Goal: Transaction & Acquisition: Purchase product/service

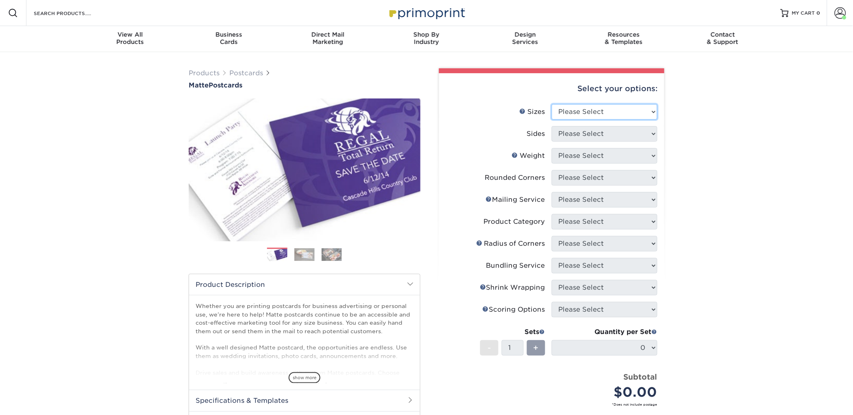
click at [566, 113] on select "Please Select 1.5" x 7" 2" x 4" 2" x 6" 2" x 7" 2" x 8" 2.12" x 5.5" 2.125" x 5…" at bounding box center [605, 111] width 106 height 15
select select "2.00x6.00"
click at [552, 104] on select "Please Select 1.5" x 7" 2" x 4" 2" x 6" 2" x 7" 2" x 8" 2.12" x 5.5" 2.125" x 5…" at bounding box center [605, 111] width 106 height 15
click at [565, 134] on select "Please Select" at bounding box center [605, 133] width 106 height 15
select select "13abbda7-1d64-4f25-8bb2-c179b224825d"
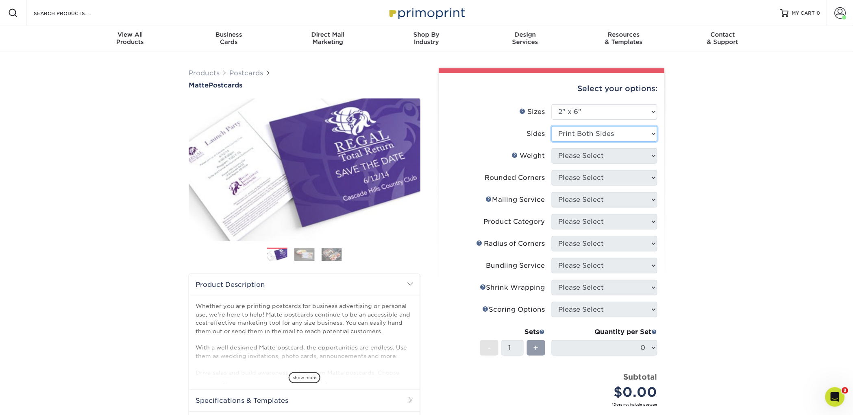
click at [552, 126] on select "Please Select Print Both Sides Print Front Only" at bounding box center [605, 133] width 106 height 15
click at [578, 152] on select "Please Select 14PT 16PT" at bounding box center [605, 155] width 106 height 15
select select "14PT"
click at [552, 148] on select "Please Select 14PT 16PT" at bounding box center [605, 155] width 106 height 15
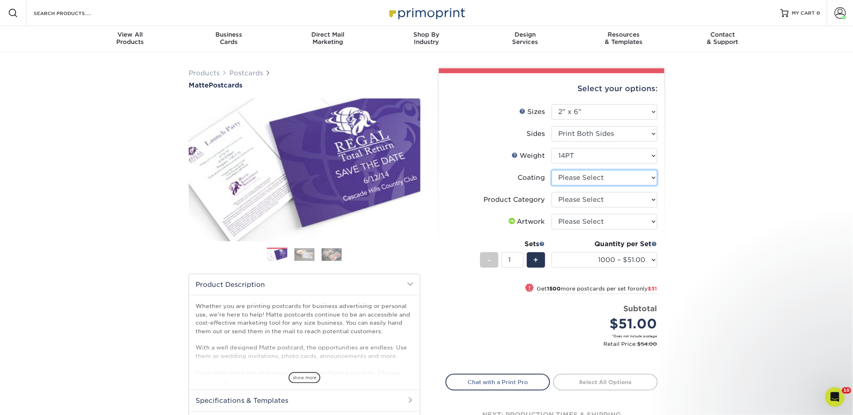
click at [568, 173] on select at bounding box center [605, 177] width 106 height 15
select select "121bb7b5-3b4d-429f-bd8d-bbf80e953313"
click at [552, 170] on select at bounding box center [605, 177] width 106 height 15
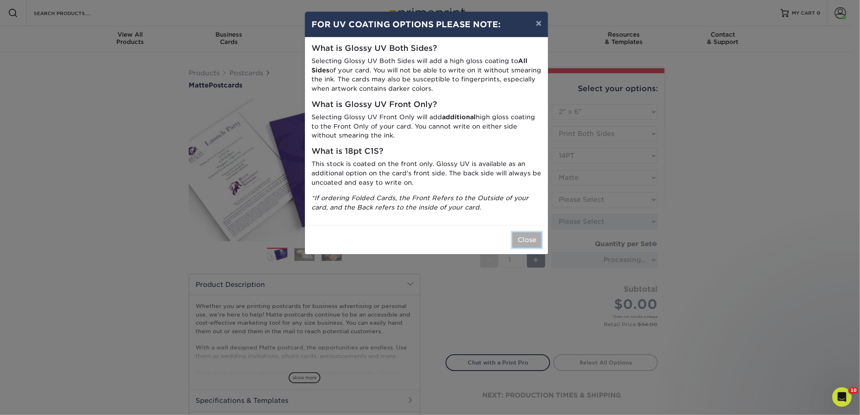
click at [528, 236] on button "Close" at bounding box center [527, 239] width 29 height 15
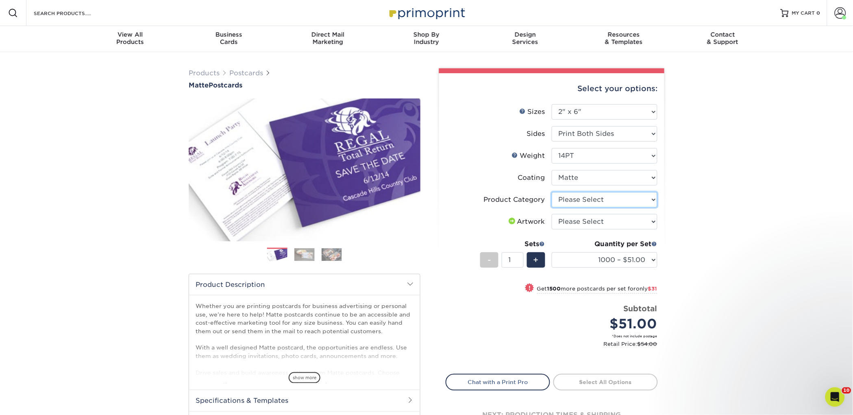
click at [626, 196] on select "Please Select Postcards" at bounding box center [605, 199] width 106 height 15
select select "9b7272e0-d6c8-4c3c-8e97-d3a1bcdab858"
click at [552, 192] on select "Please Select Postcards" at bounding box center [605, 199] width 106 height 15
click at [607, 220] on select "Please Select I will upload files I need a design - $150" at bounding box center [605, 221] width 106 height 15
select select "upload"
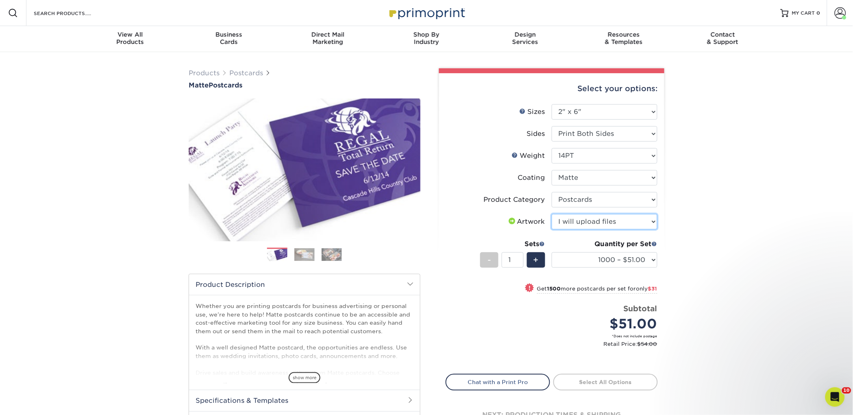
click at [552, 214] on select "Please Select I will upload files I need a design - $150" at bounding box center [605, 221] width 106 height 15
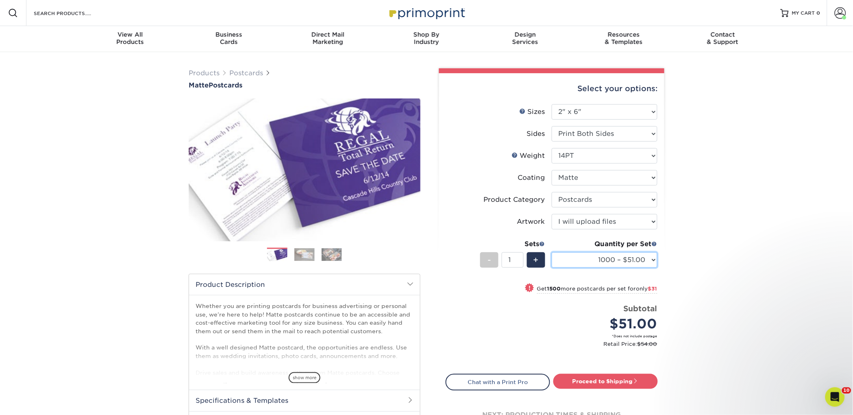
click at [592, 255] on select "1000 – $51.00 2500 – $82.00 5000 – $123.00 10000 – $234.00 15000 – $344.00 2000…" at bounding box center [605, 259] width 106 height 15
select select "2500 – $82.00"
click at [552, 252] on select "1000 – $51.00 2500 – $82.00 5000 – $123.00 10000 – $234.00 15000 – $344.00 2000…" at bounding box center [605, 259] width 106 height 15
click at [580, 382] on link "Proceed to Shipping" at bounding box center [606, 381] width 105 height 15
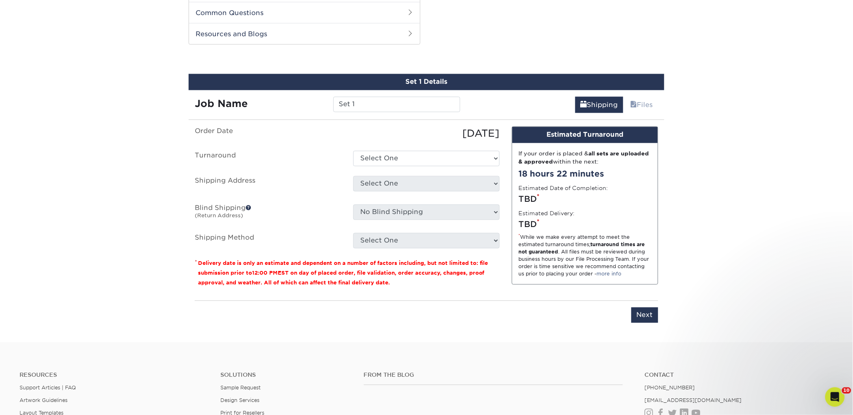
scroll to position [414, 0]
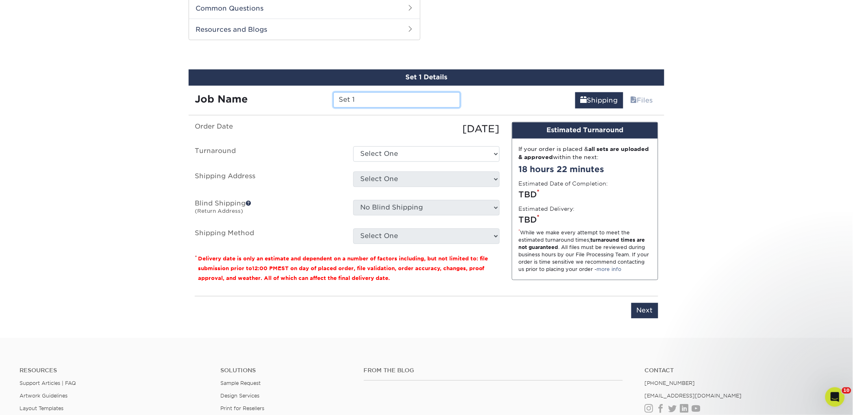
click at [354, 100] on input "Set 1" at bounding box center [397, 99] width 127 height 15
click at [353, 101] on input "Set 1" at bounding box center [397, 99] width 127 height 15
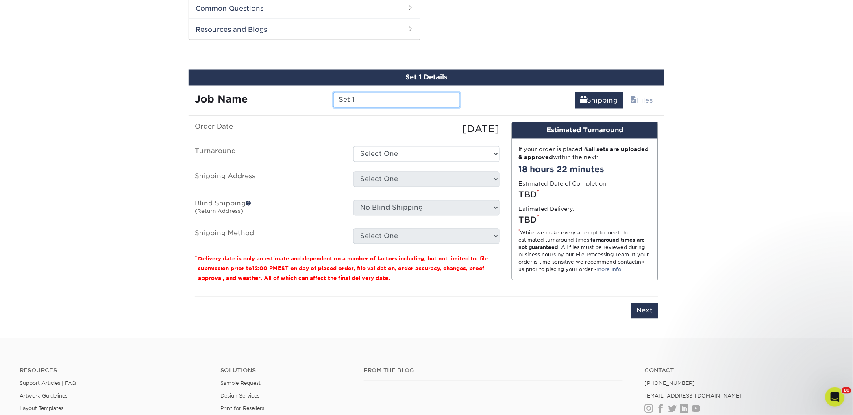
click at [353, 101] on input "Set 1" at bounding box center [397, 99] width 127 height 15
paste input "Well Worn Books"
type input "Well Worn Books"
click at [394, 149] on select "Select One 2-4 Business Days 2 Day Next Business Day" at bounding box center [426, 153] width 146 height 15
select select "23bed37c-fa74-46a4-afc9-d3c3160655ce"
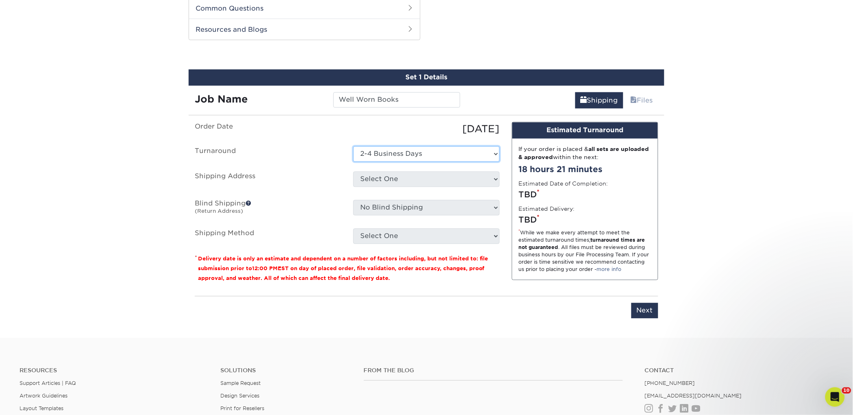
click at [353, 146] on select "Select One 2-4 Business Days 2 Day Next Business Day" at bounding box center [426, 153] width 146 height 15
click at [403, 175] on select "Select One 2nd Floor Convention Center A Better Today Books & Boutique A Good B…" at bounding box center [426, 179] width 146 height 15
select select "276240"
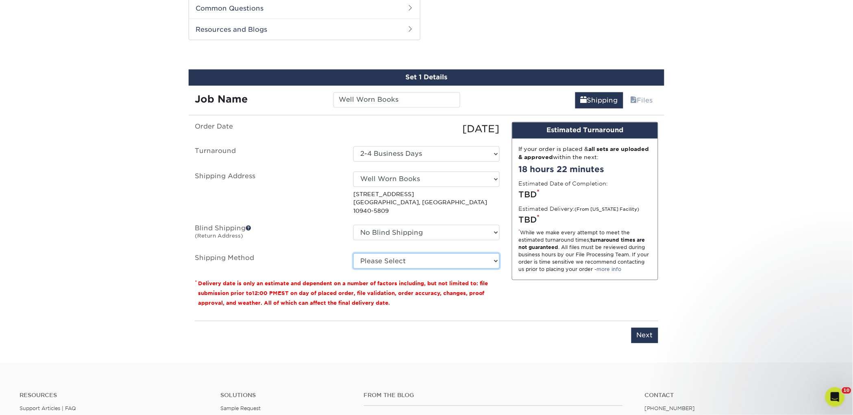
click at [396, 256] on select "Please Select Ground Shipping (+$18.45) 3 Day Shipping Service (+$22.19) 2 Day …" at bounding box center [426, 260] width 146 height 15
select select "03"
click at [353, 253] on select "Please Select Ground Shipping (+$18.45) 3 Day Shipping Service (+$22.19) 2 Day …" at bounding box center [426, 260] width 146 height 15
click at [650, 328] on input "Next" at bounding box center [645, 335] width 27 height 15
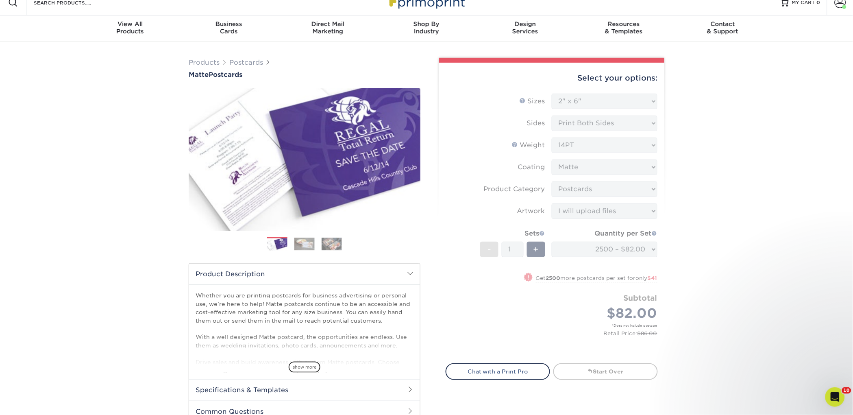
scroll to position [0, 0]
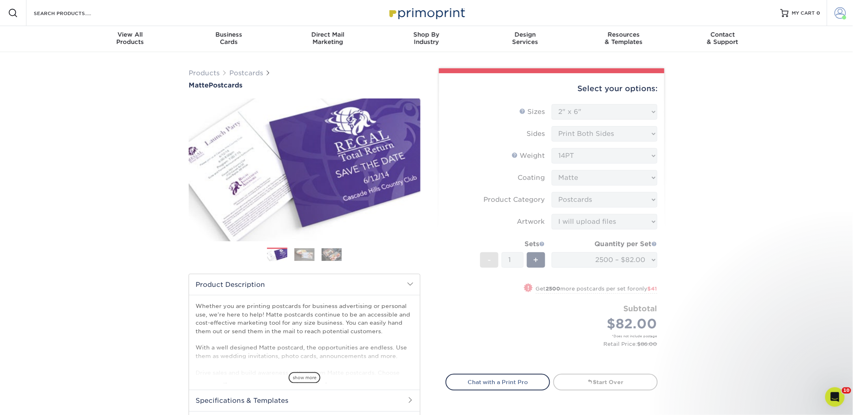
click at [839, 13] on span at bounding box center [840, 12] width 11 height 11
click at [772, 92] on link "Order History" at bounding box center [793, 97] width 102 height 11
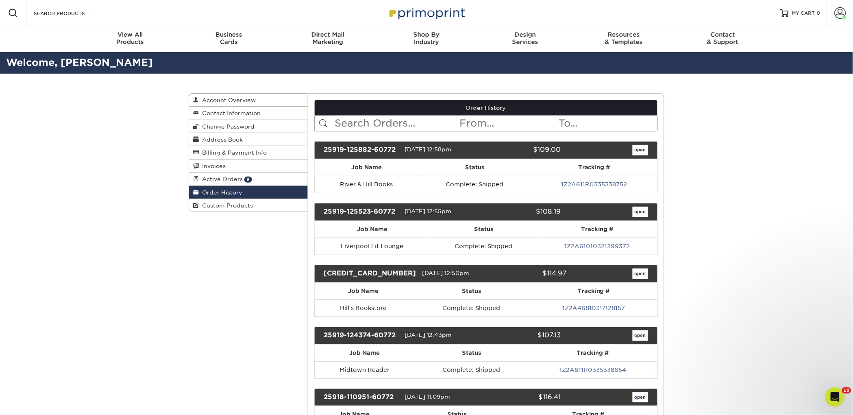
click at [351, 124] on input "text" at bounding box center [396, 123] width 125 height 15
type input "well worn"
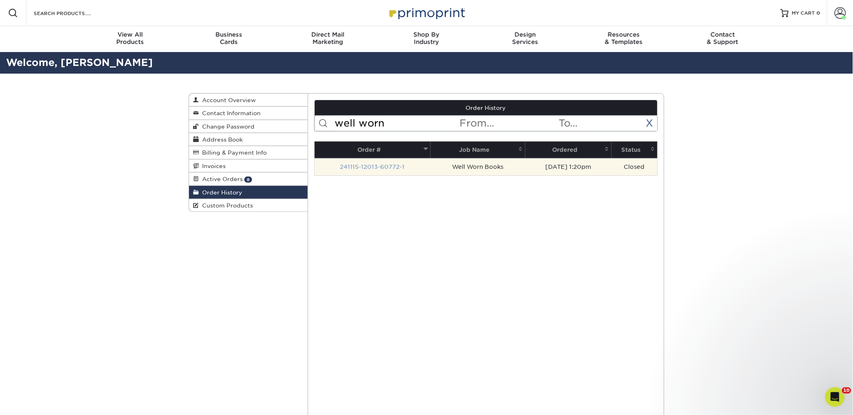
click at [387, 164] on link "241115-12013-60772-1" at bounding box center [372, 167] width 65 height 7
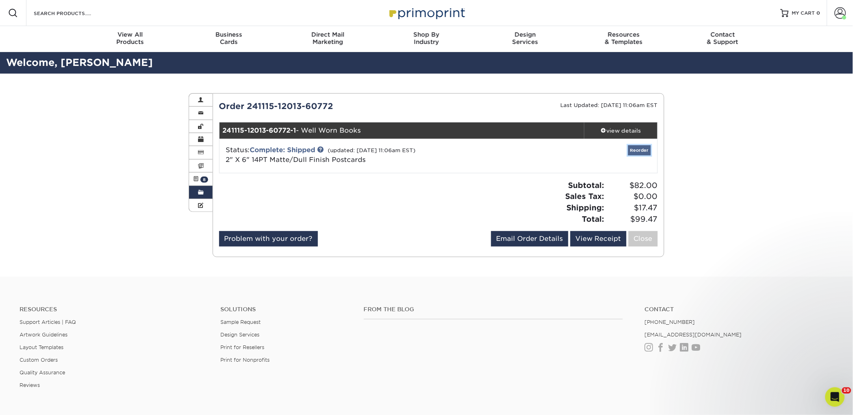
click at [634, 153] on link "Reorder" at bounding box center [639, 150] width 23 height 10
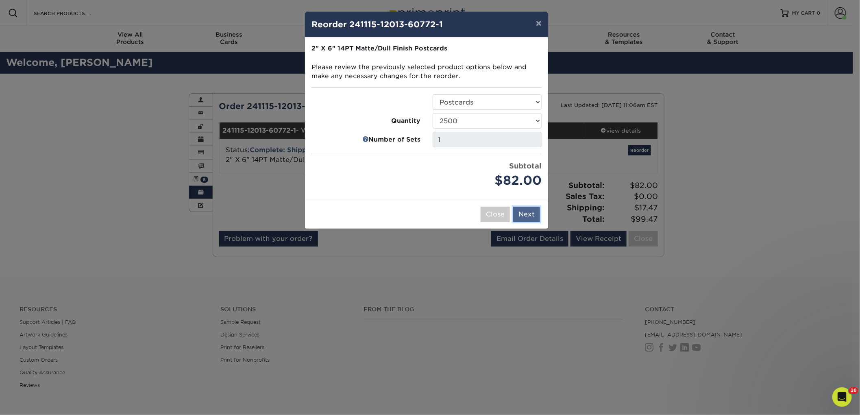
click at [532, 216] on button "Next" at bounding box center [526, 214] width 27 height 15
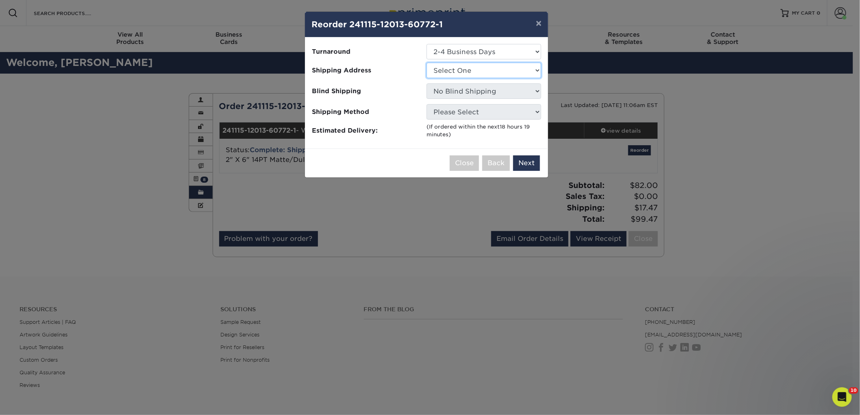
click at [457, 72] on select "Select One 2nd Floor Convention Center A Good Book Bookbug" at bounding box center [484, 70] width 115 height 15
select select "276240"
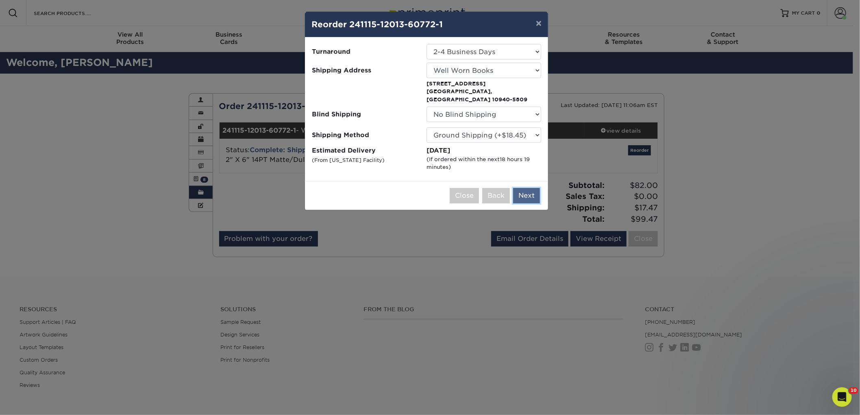
click at [521, 188] on button "Next" at bounding box center [526, 195] width 27 height 15
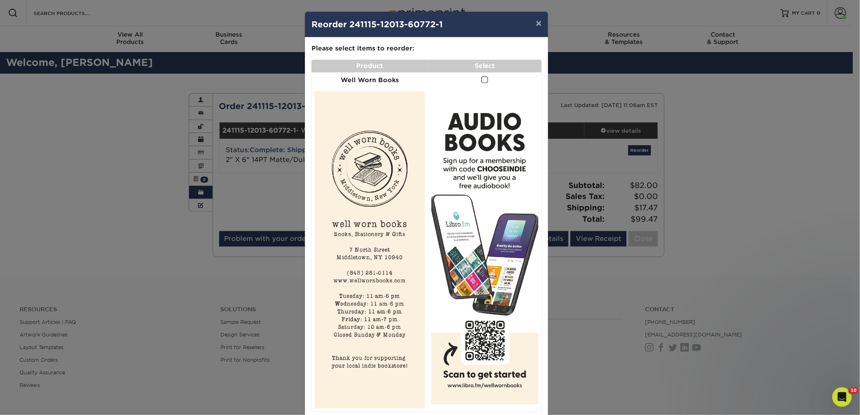
click at [482, 79] on span at bounding box center [485, 80] width 7 height 8
click at [0, 0] on input "checkbox" at bounding box center [0, 0] width 0 height 0
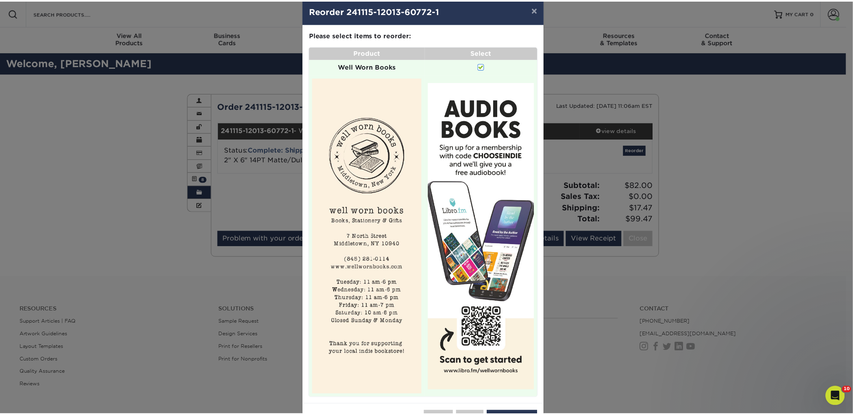
scroll to position [44, 0]
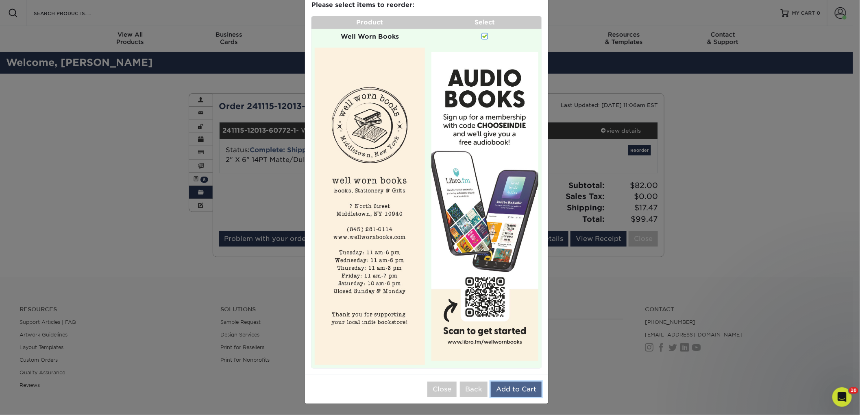
click at [529, 393] on button "Add to Cart" at bounding box center [516, 389] width 51 height 15
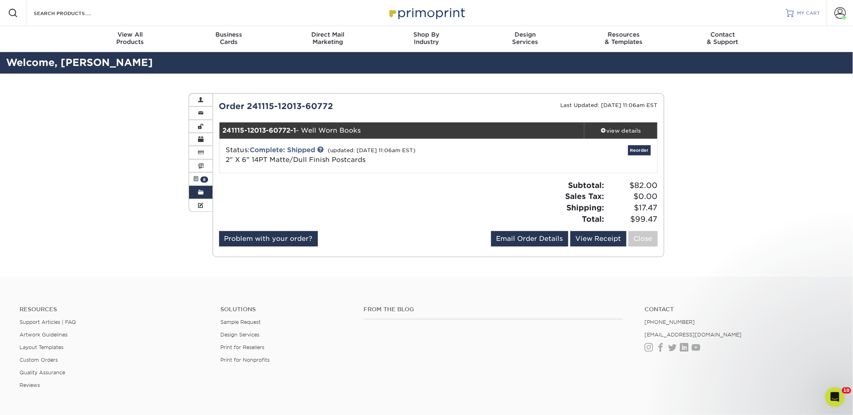
click at [807, 15] on span "MY CART" at bounding box center [809, 13] width 23 height 7
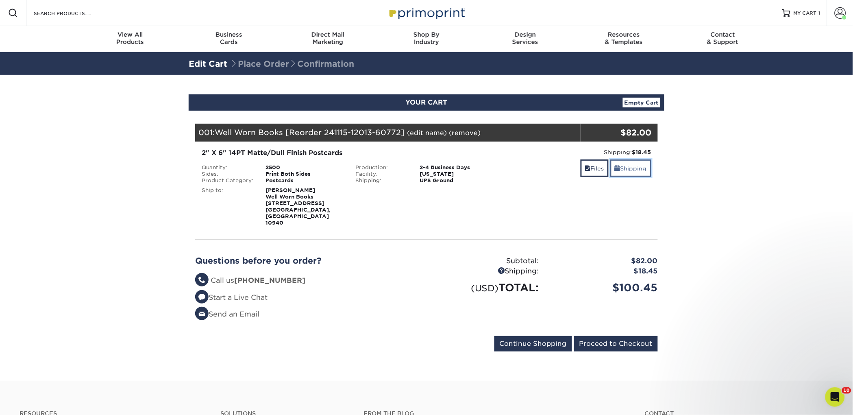
click at [628, 170] on link "Shipping" at bounding box center [631, 167] width 41 height 17
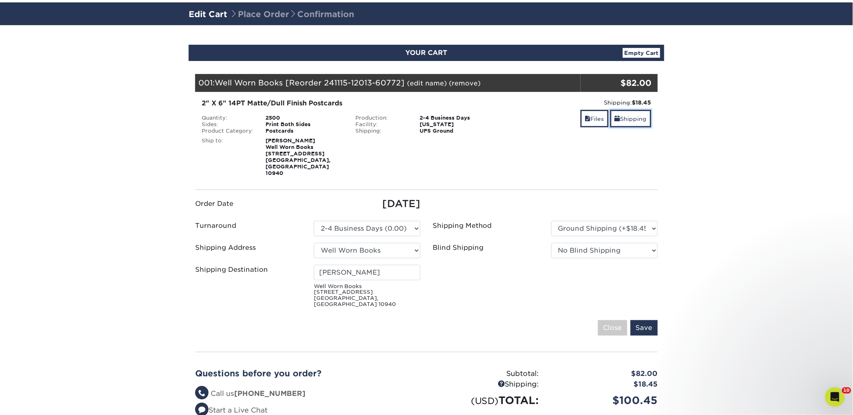
scroll to position [65, 0]
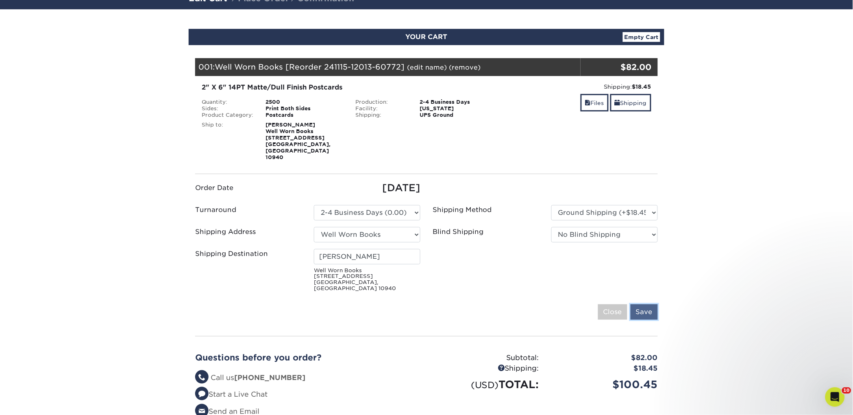
click at [648, 304] on input "Save" at bounding box center [644, 311] width 27 height 15
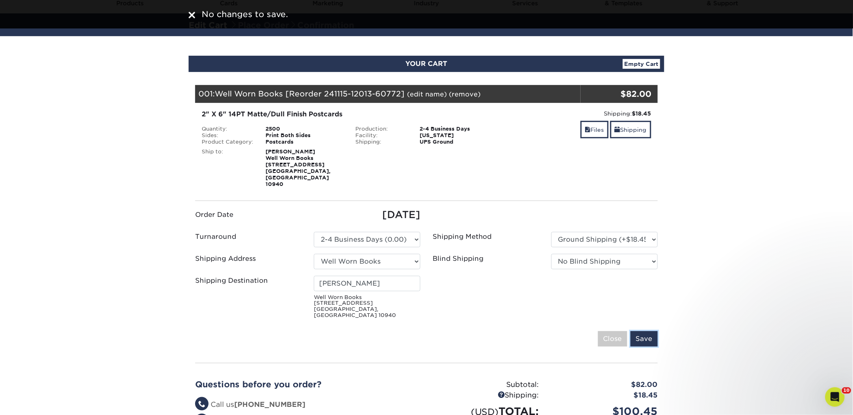
scroll to position [35, 0]
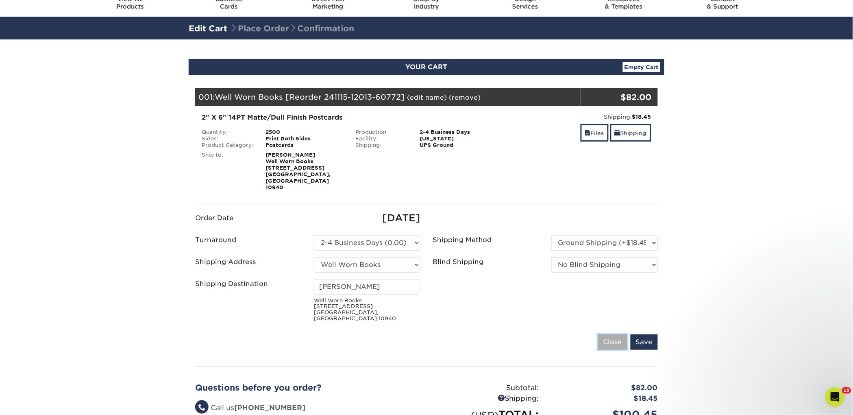
click at [610, 334] on input "Close" at bounding box center [612, 341] width 29 height 15
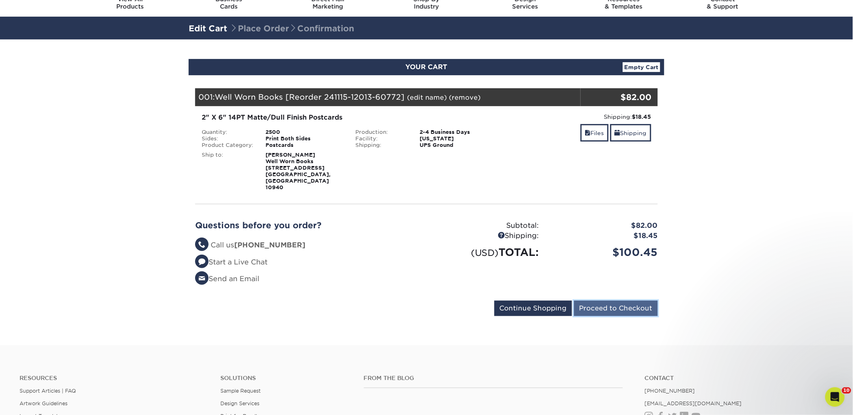
click at [588, 301] on input "Proceed to Checkout" at bounding box center [616, 308] width 84 height 15
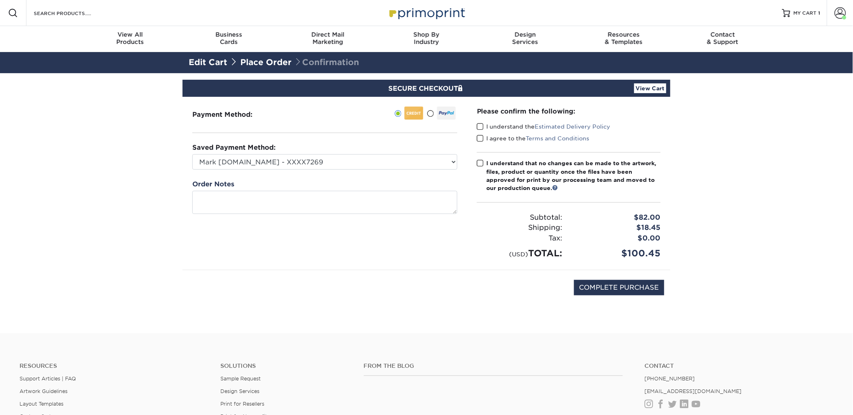
drag, startPoint x: 493, startPoint y: 125, endPoint x: 494, endPoint y: 130, distance: 4.9
click at [495, 126] on label "I understand the Estimated Delivery Policy" at bounding box center [544, 126] width 134 height 8
click at [0, 0] on input "I understand the Estimated Delivery Policy" at bounding box center [0, 0] width 0 height 0
click at [495, 136] on label "I agree to the Terms and Conditions" at bounding box center [533, 138] width 113 height 8
click at [0, 0] on input "I agree to the Terms and Conditions" at bounding box center [0, 0] width 0 height 0
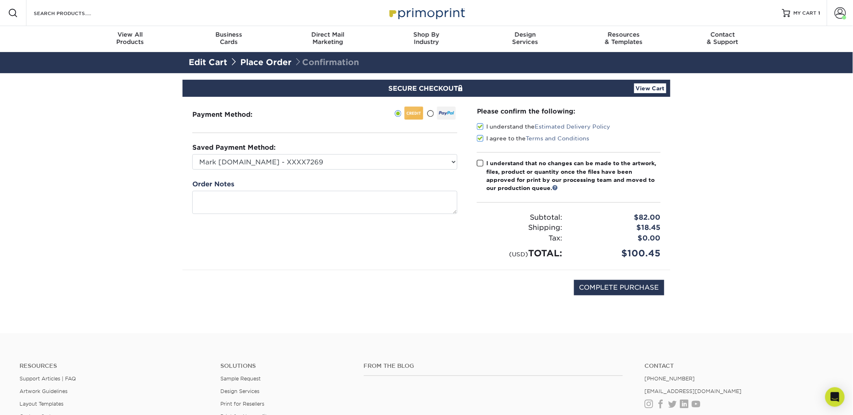
click at [509, 183] on div "I understand that no changes can be made to the artwork, files, product or quan…" at bounding box center [574, 175] width 174 height 33
click at [0, 0] on input "I understand that no changes can be made to the artwork, files, product or quan…" at bounding box center [0, 0] width 0 height 0
click at [591, 284] on input "COMPLETE PURCHASE" at bounding box center [619, 287] width 90 height 15
type input "PROCESSING, PLEASE WAIT..."
